Goal: Task Accomplishment & Management: Use online tool/utility

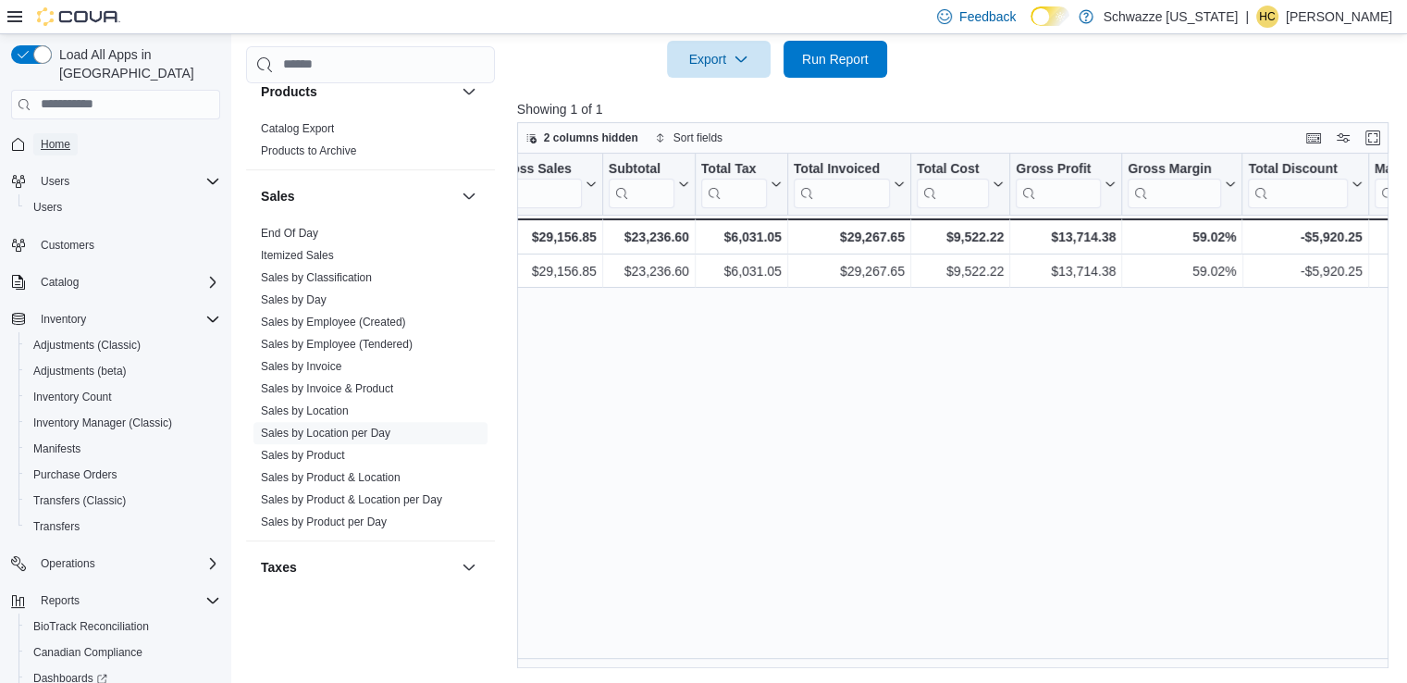
click at [65, 137] on span "Home" at bounding box center [56, 144] width 30 height 15
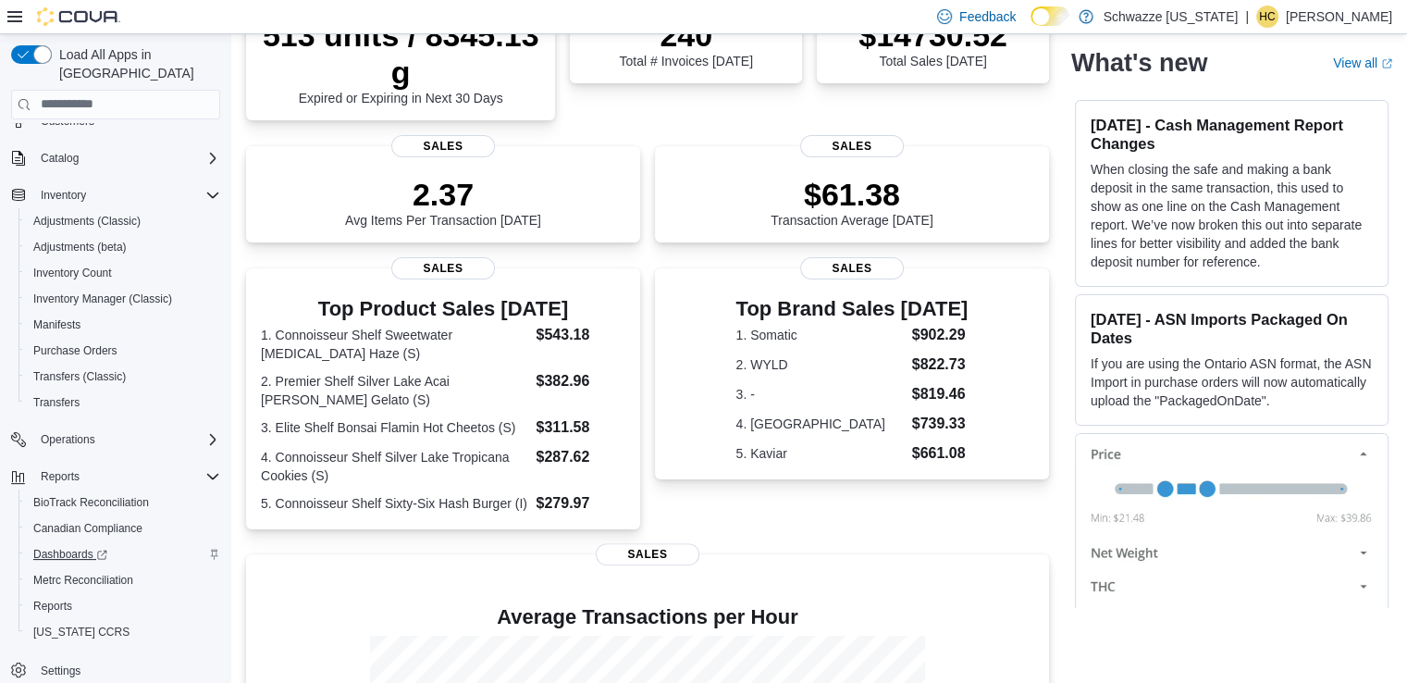
scroll to position [463, 0]
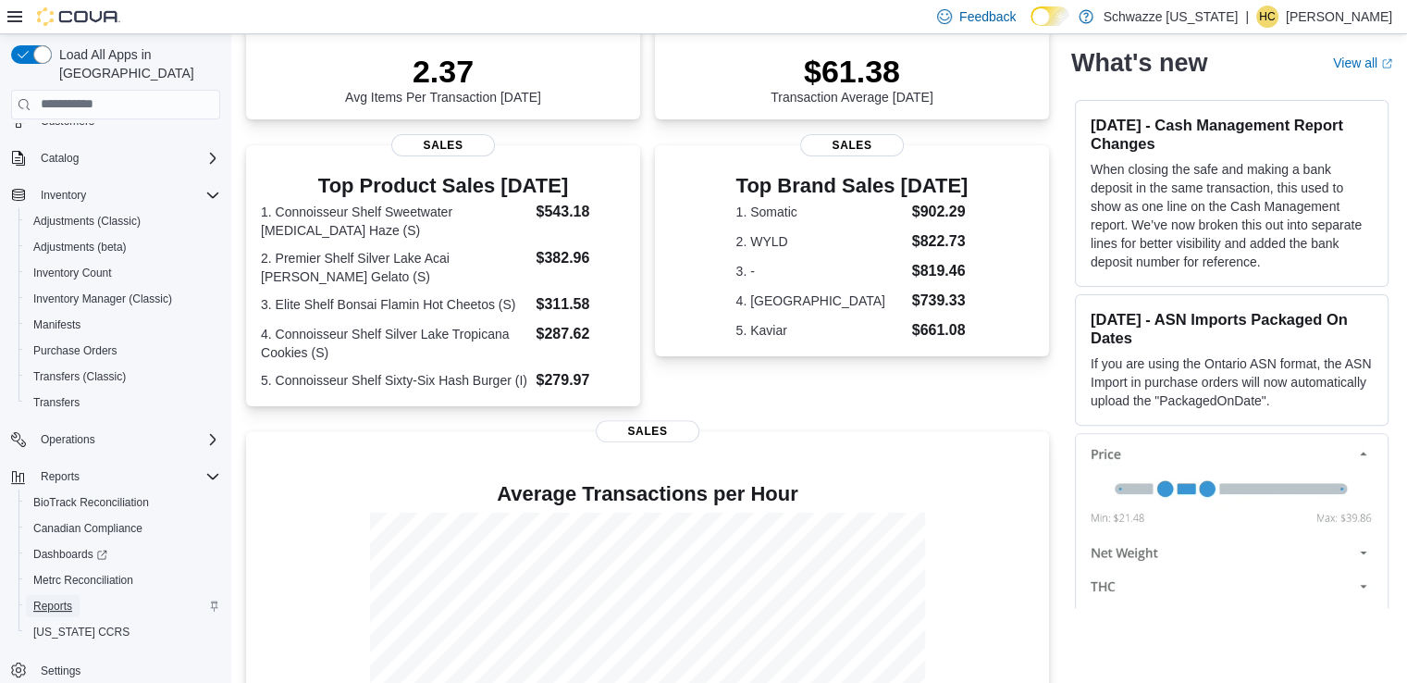
click at [63, 599] on span "Reports" at bounding box center [52, 606] width 39 height 15
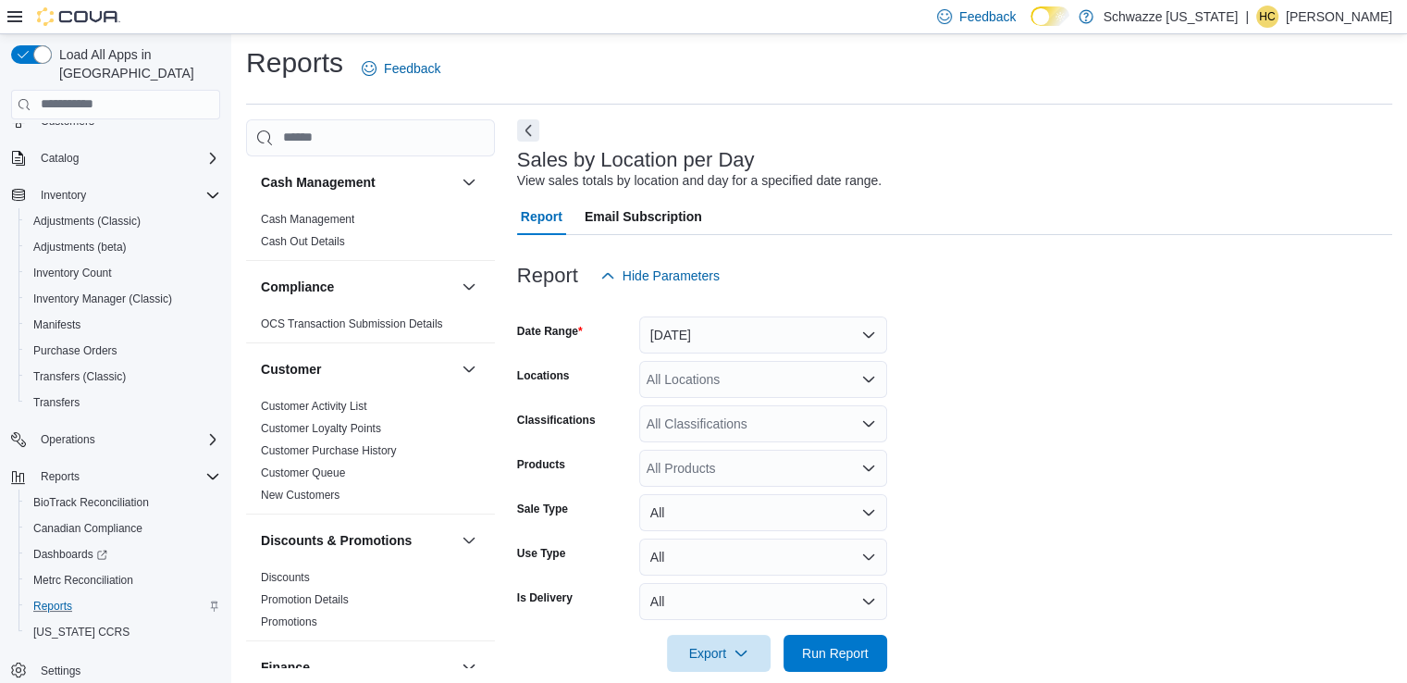
scroll to position [31, 0]
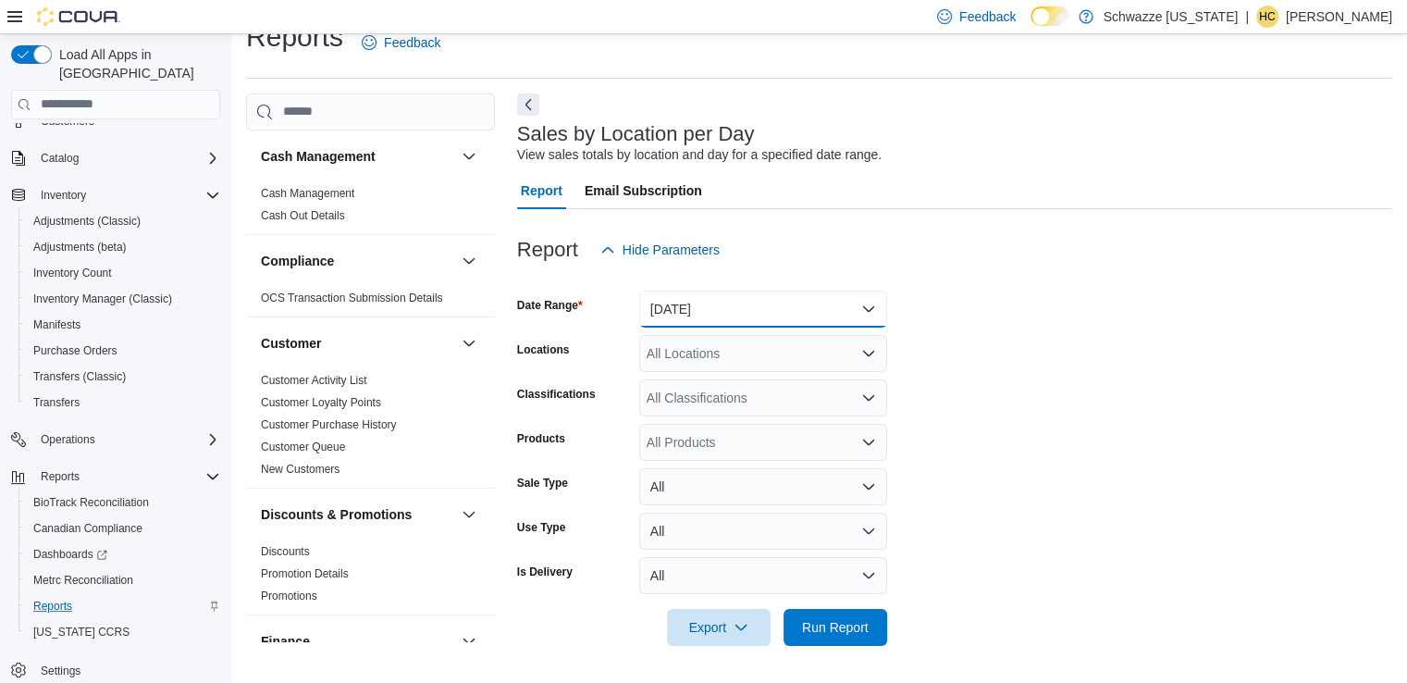
click at [862, 303] on button "[DATE]" at bounding box center [763, 309] width 248 height 37
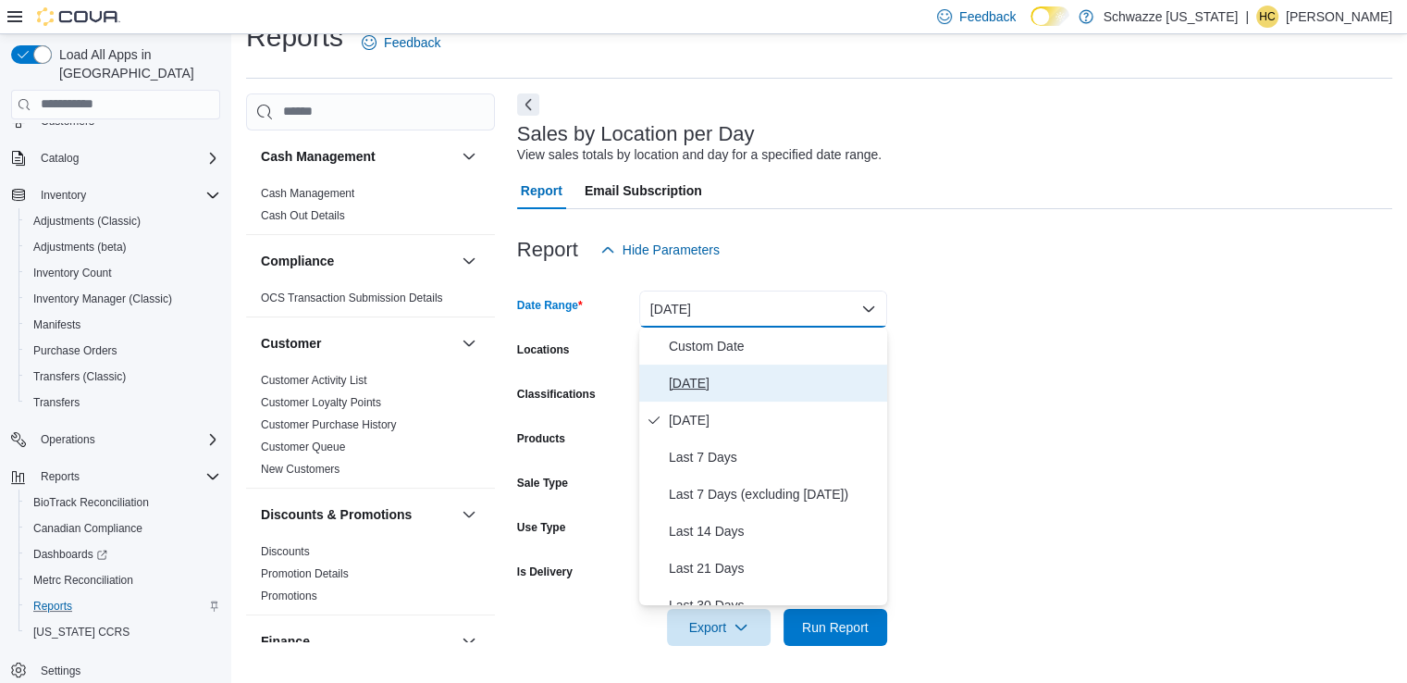
click at [810, 388] on span "[DATE]" at bounding box center [774, 383] width 211 height 22
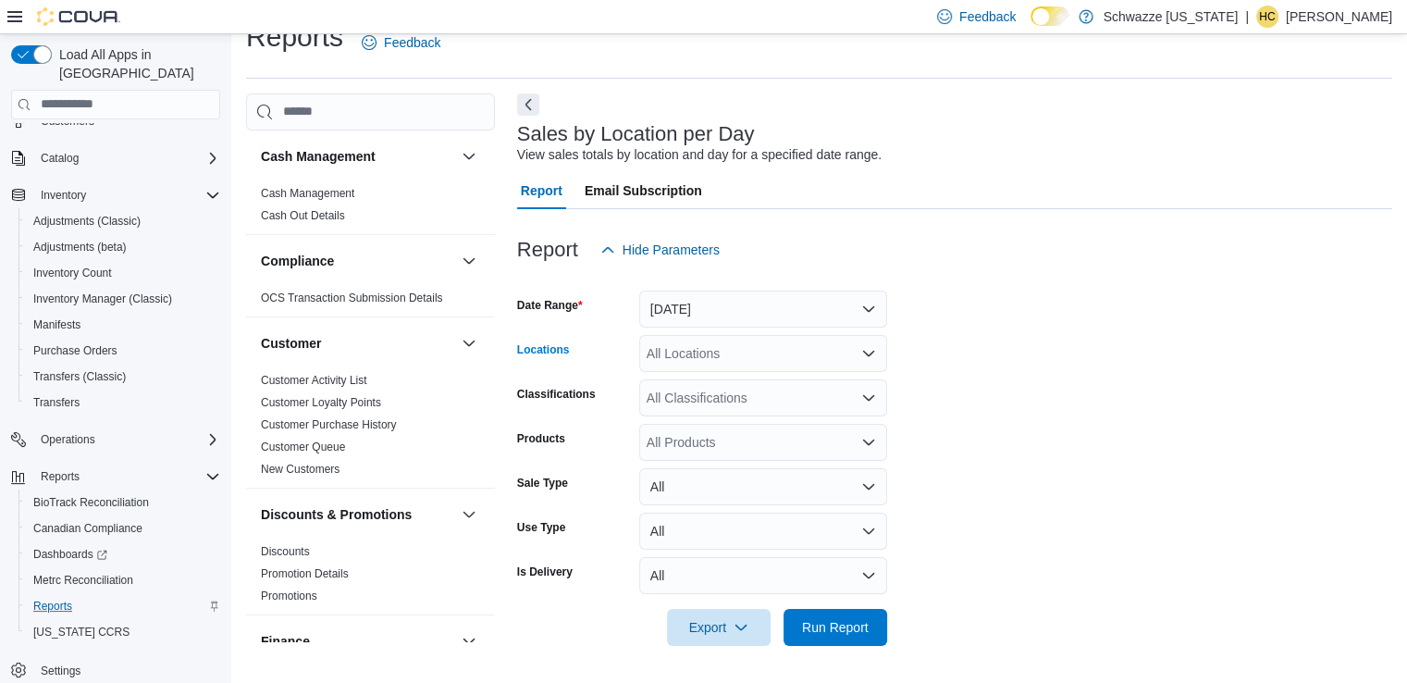
click at [816, 355] on div "All Locations" at bounding box center [763, 353] width 248 height 37
type input "*******"
click at [833, 377] on div "SB - [GEOGRAPHIC_DATA]" at bounding box center [763, 385] width 226 height 19
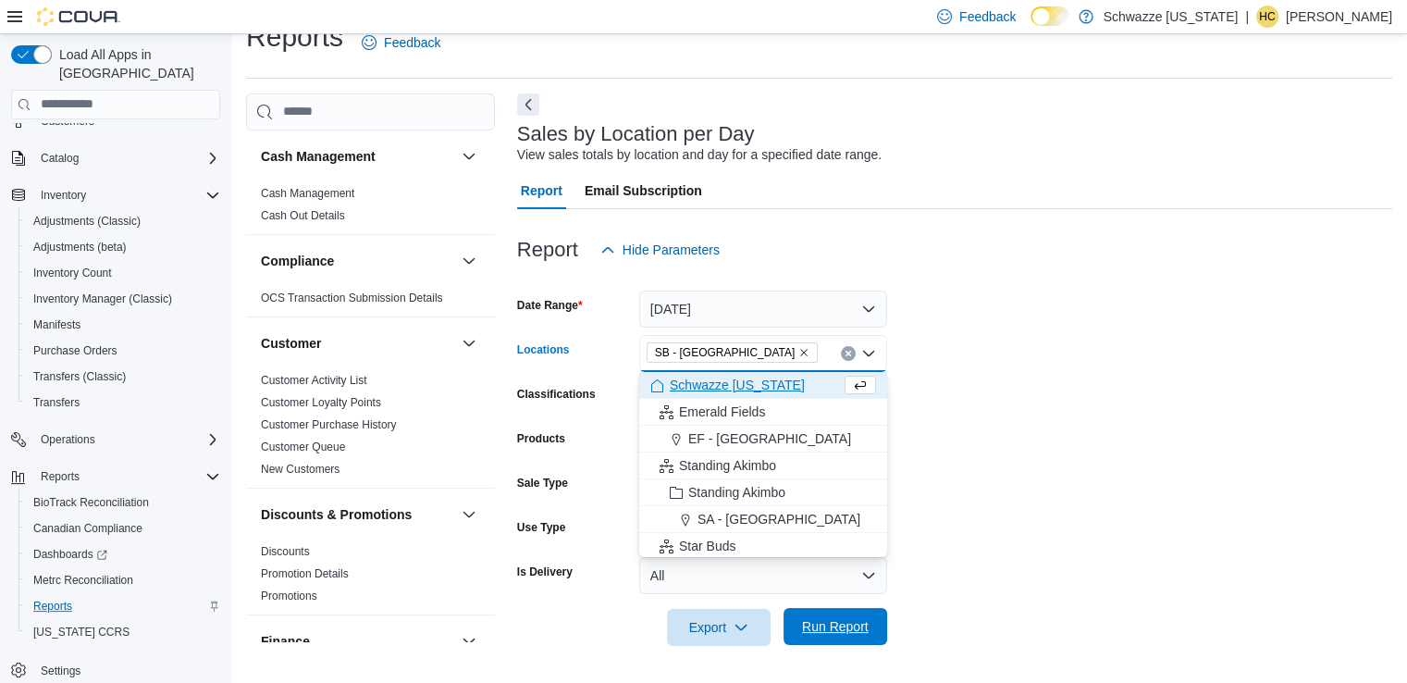
click at [869, 621] on span "Run Report" at bounding box center [835, 626] width 81 height 37
